Goal: Information Seeking & Learning: Learn about a topic

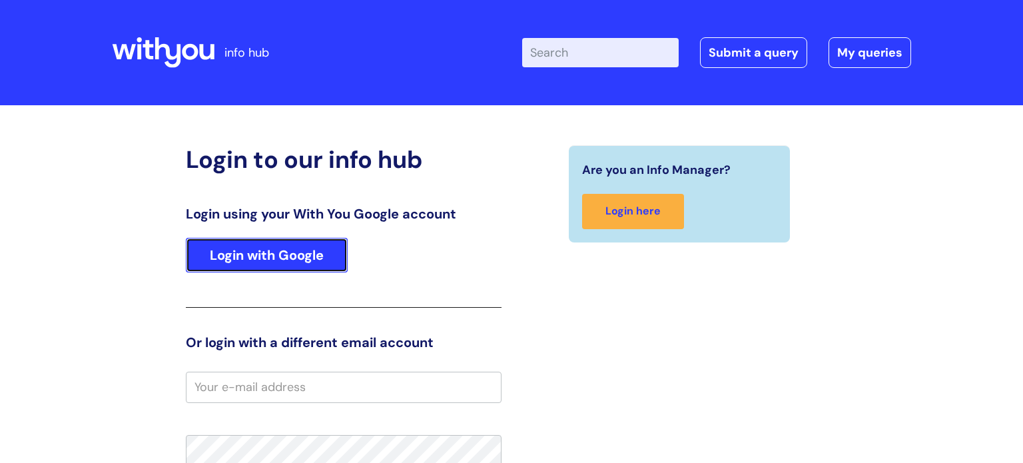
click at [280, 250] on link "Login with Google" at bounding box center [267, 255] width 162 height 35
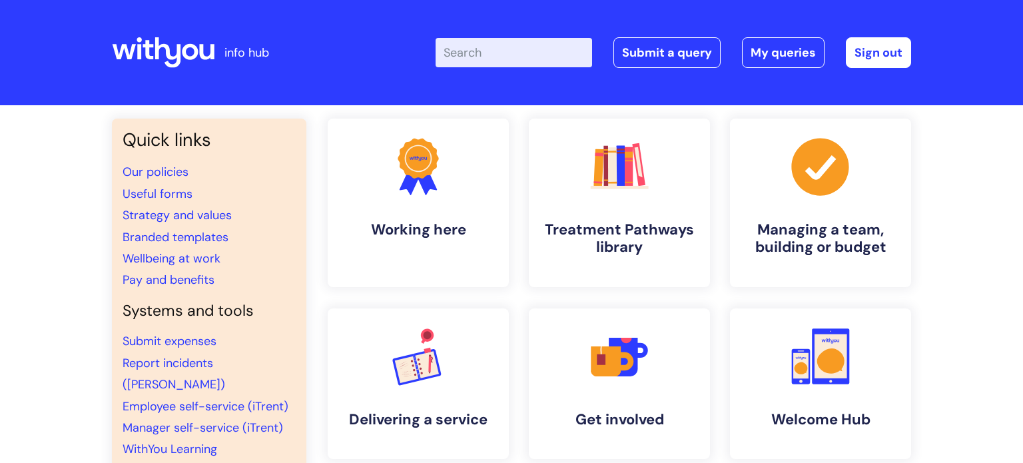
click at [463, 54] on input "Enter your search term here..." at bounding box center [513, 52] width 156 height 29
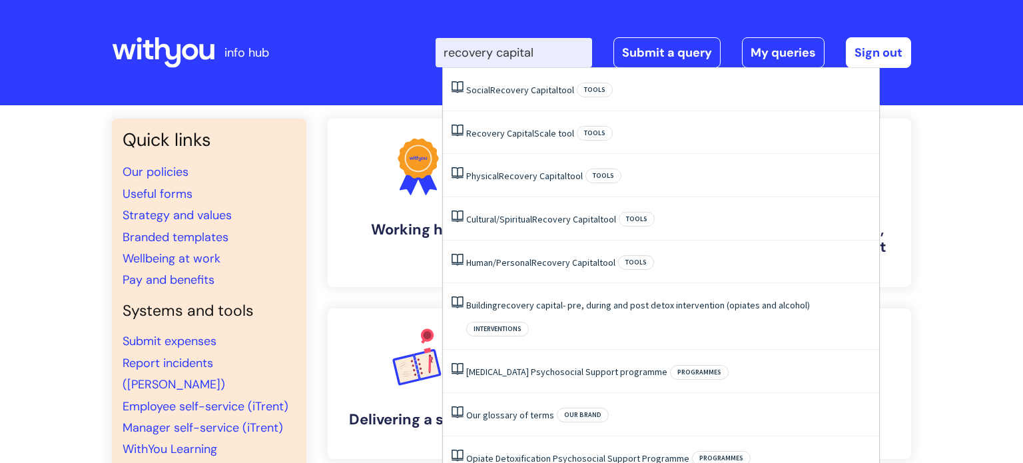
type input "recovery capital"
click button "Search" at bounding box center [0, 0] width 0 height 0
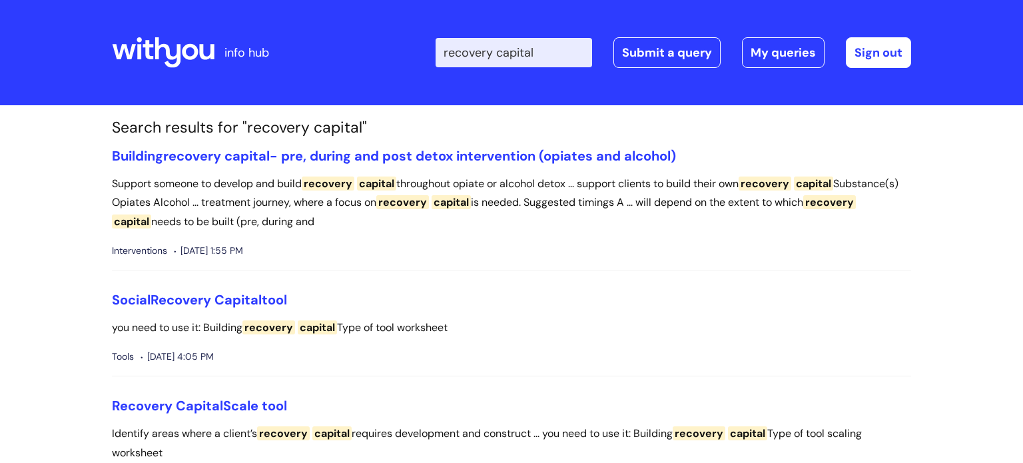
click at [437, 399] on h3 "Recovery Capital Scale tool" at bounding box center [511, 405] width 799 height 16
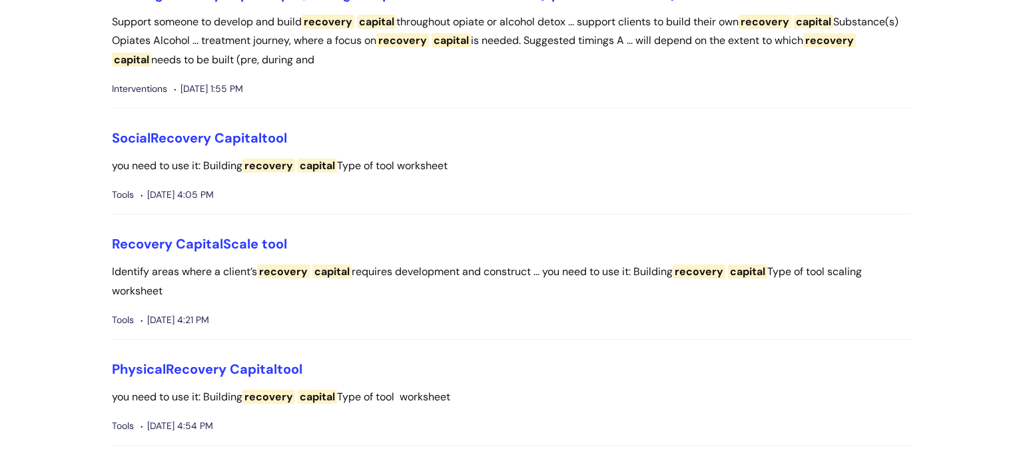
scroll to position [186, 0]
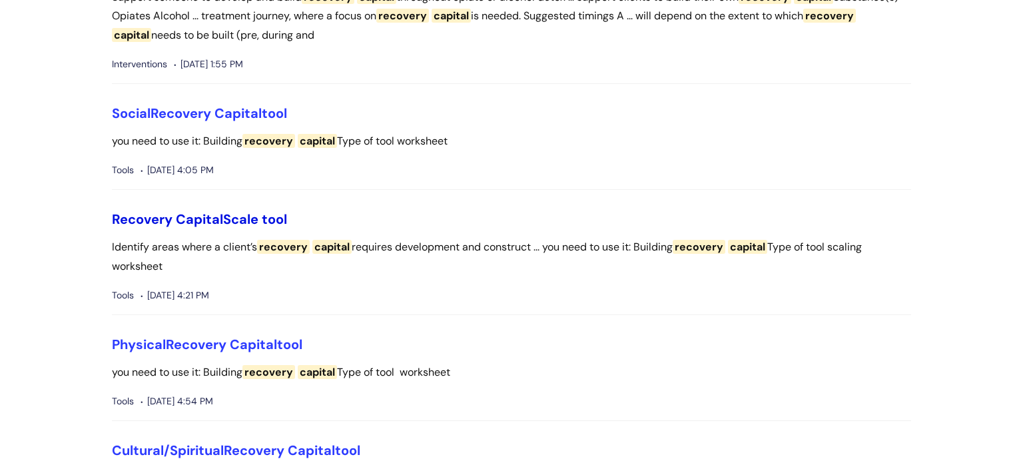
click at [205, 221] on span "Capital" at bounding box center [199, 218] width 47 height 17
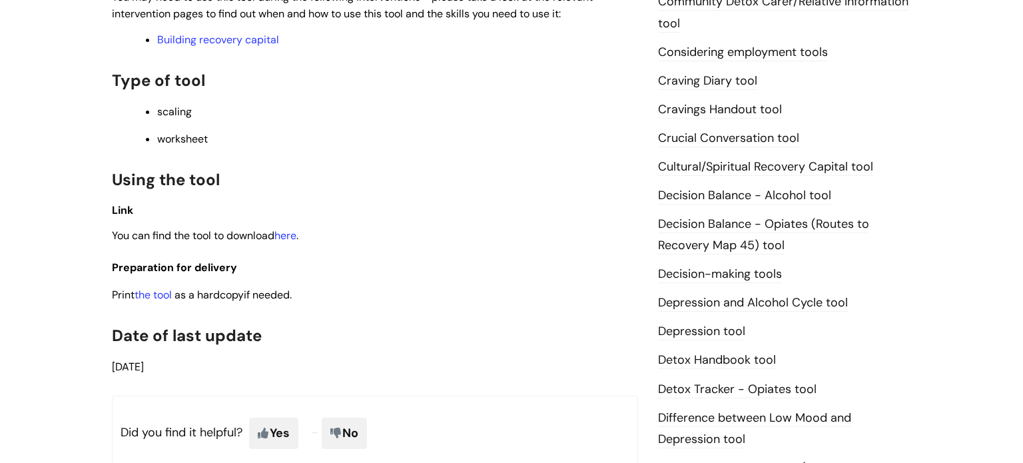
scroll to position [559, 0]
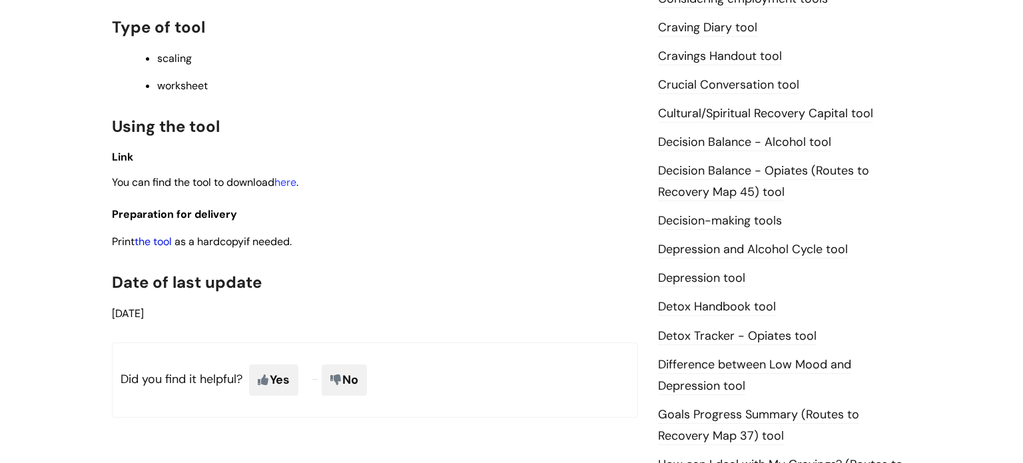
click at [160, 246] on link "the tool" at bounding box center [152, 241] width 37 height 14
